Goal: Purchase product/service

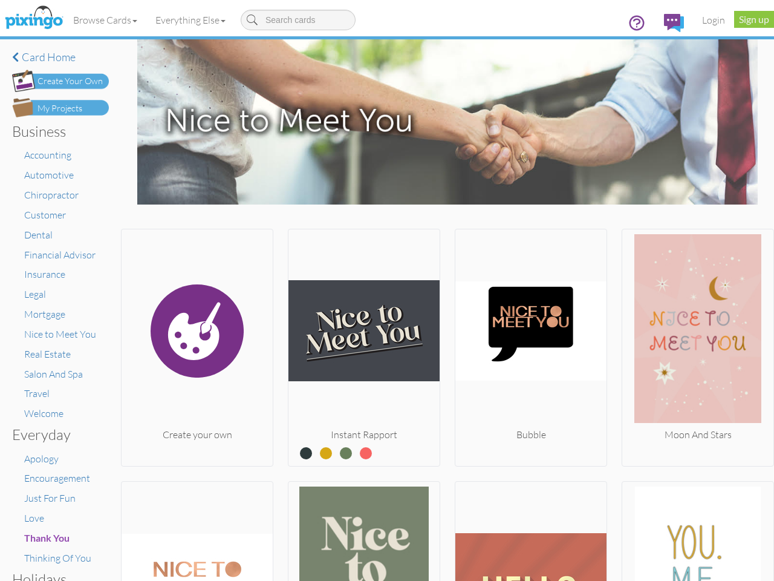
click at [387, 290] on img at bounding box center [364, 331] width 151 height 194
click at [106, 20] on body "Toggle navigation Visit Pixingo Mobile Browse Cards Business Accounting Automot…" at bounding box center [387, 290] width 774 height 581
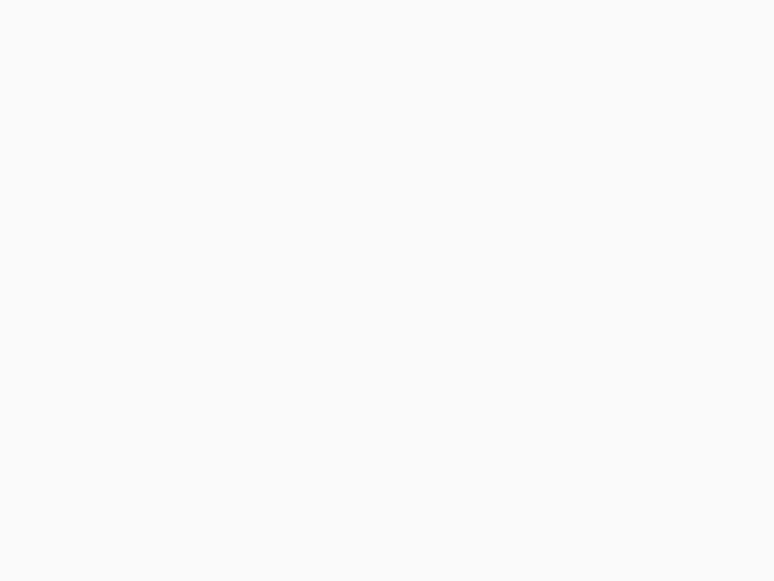
click at [193, 20] on body at bounding box center [387, 290] width 774 height 581
click at [196, 345] on body at bounding box center [387, 290] width 774 height 581
click at [361, 345] on body at bounding box center [387, 290] width 774 height 581
click at [525, 345] on body at bounding box center [387, 290] width 774 height 581
click at [689, 345] on body at bounding box center [387, 290] width 774 height 581
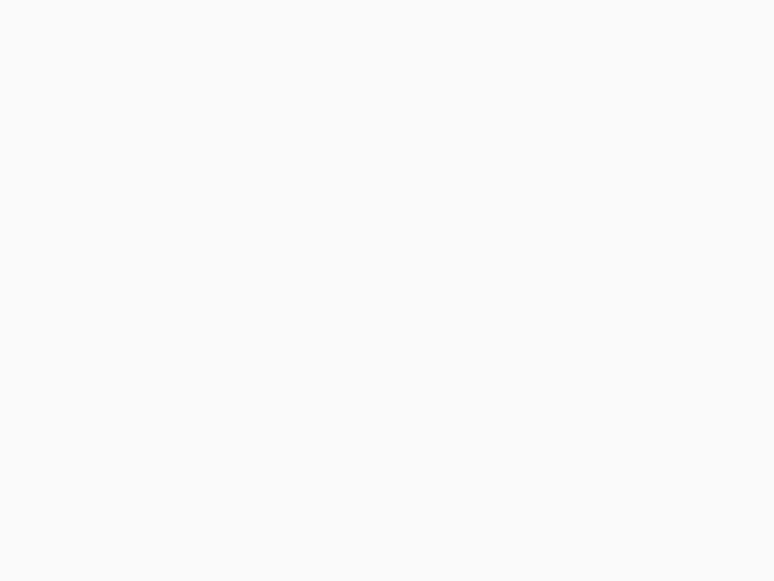
click at [196, 529] on body at bounding box center [387, 290] width 774 height 581
click at [361, 529] on body at bounding box center [387, 290] width 774 height 581
click at [525, 529] on body at bounding box center [387, 290] width 774 height 581
